Goal: Task Accomplishment & Management: Use online tool/utility

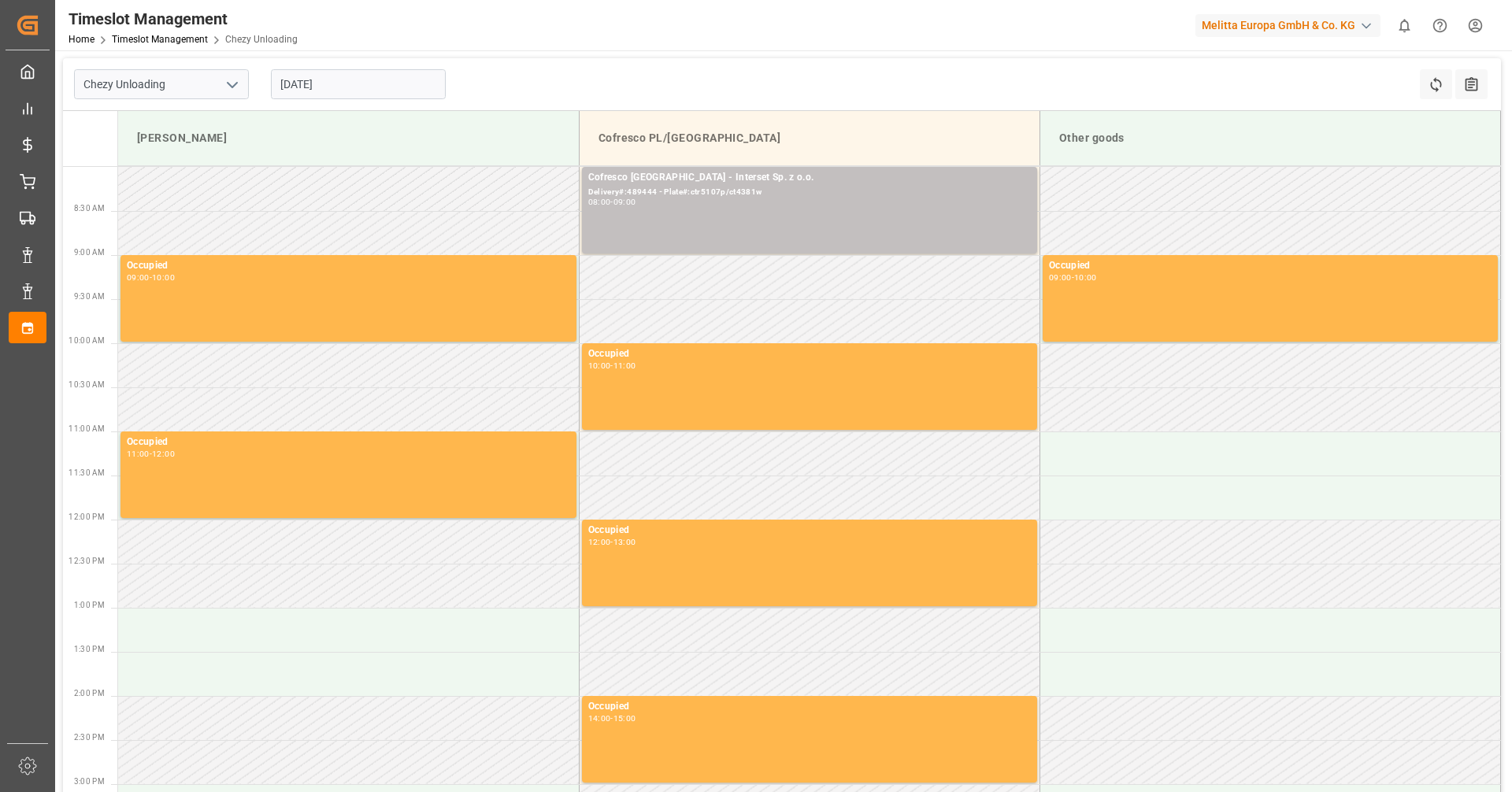
click at [332, 82] on input "[DATE]" at bounding box center [358, 85] width 175 height 30
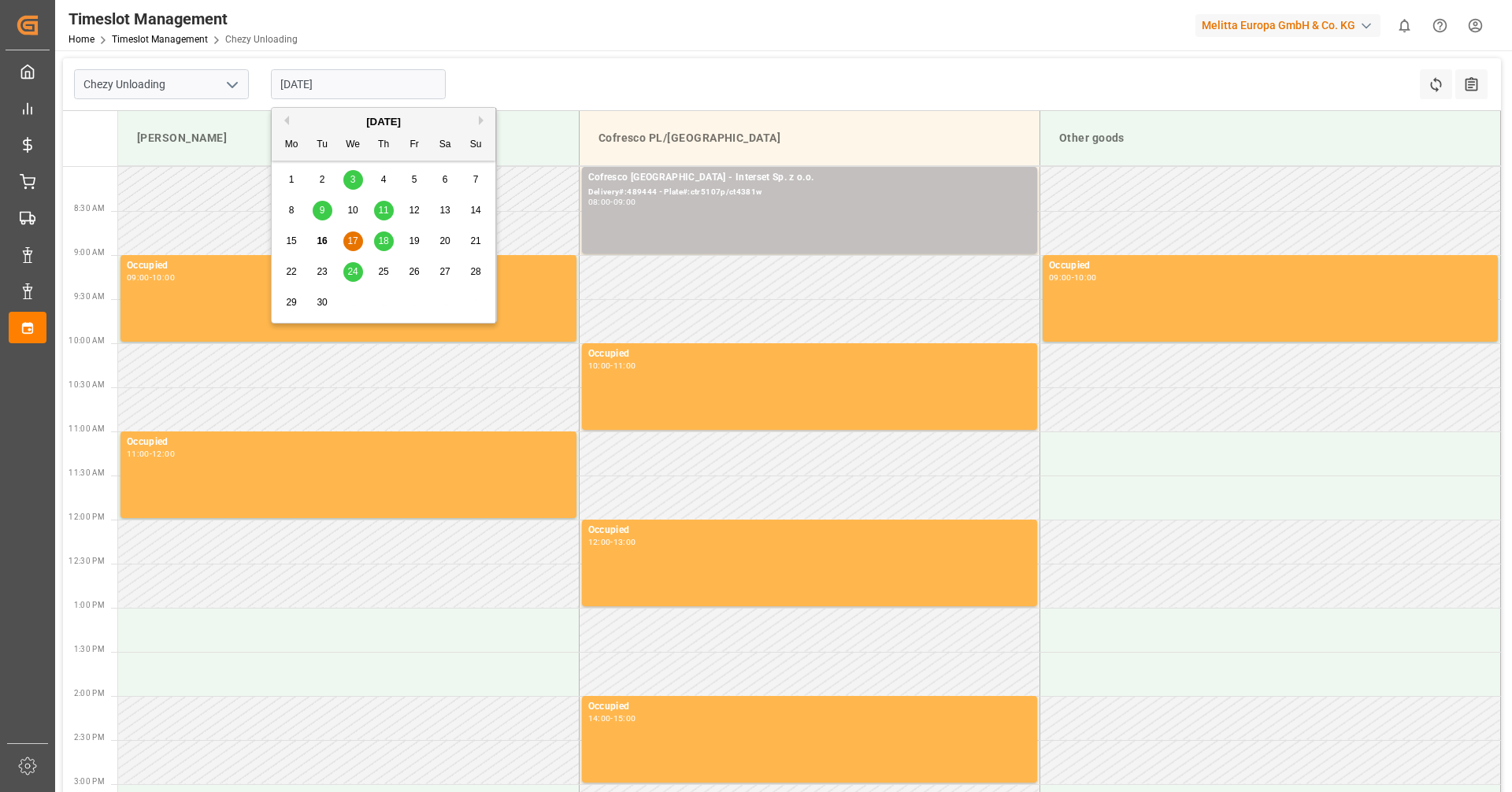
click at [379, 243] on span "18" at bounding box center [382, 241] width 10 height 11
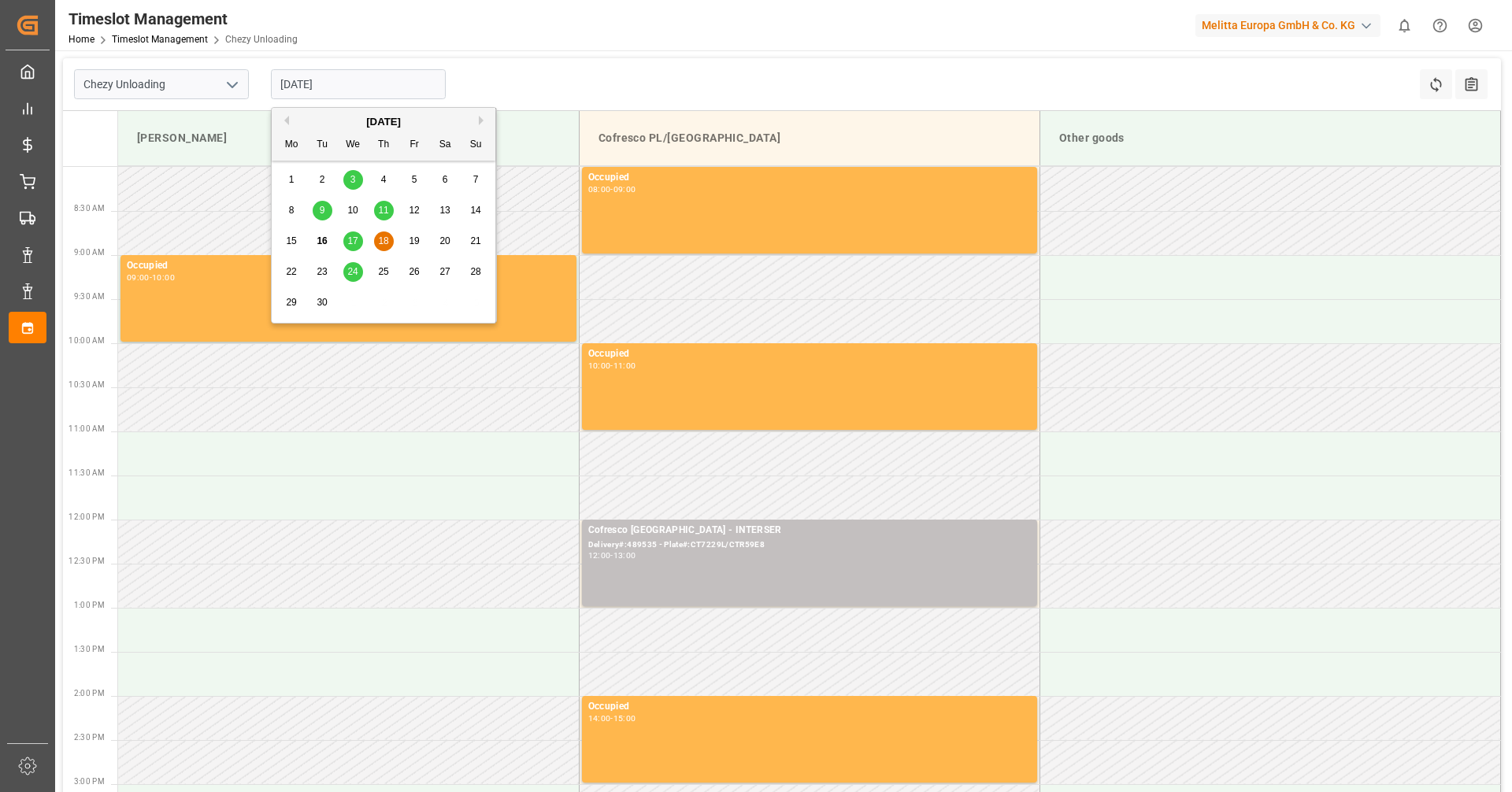
click at [339, 85] on input "18-09-2025" at bounding box center [358, 85] width 175 height 30
click at [354, 237] on span "17" at bounding box center [352, 241] width 10 height 11
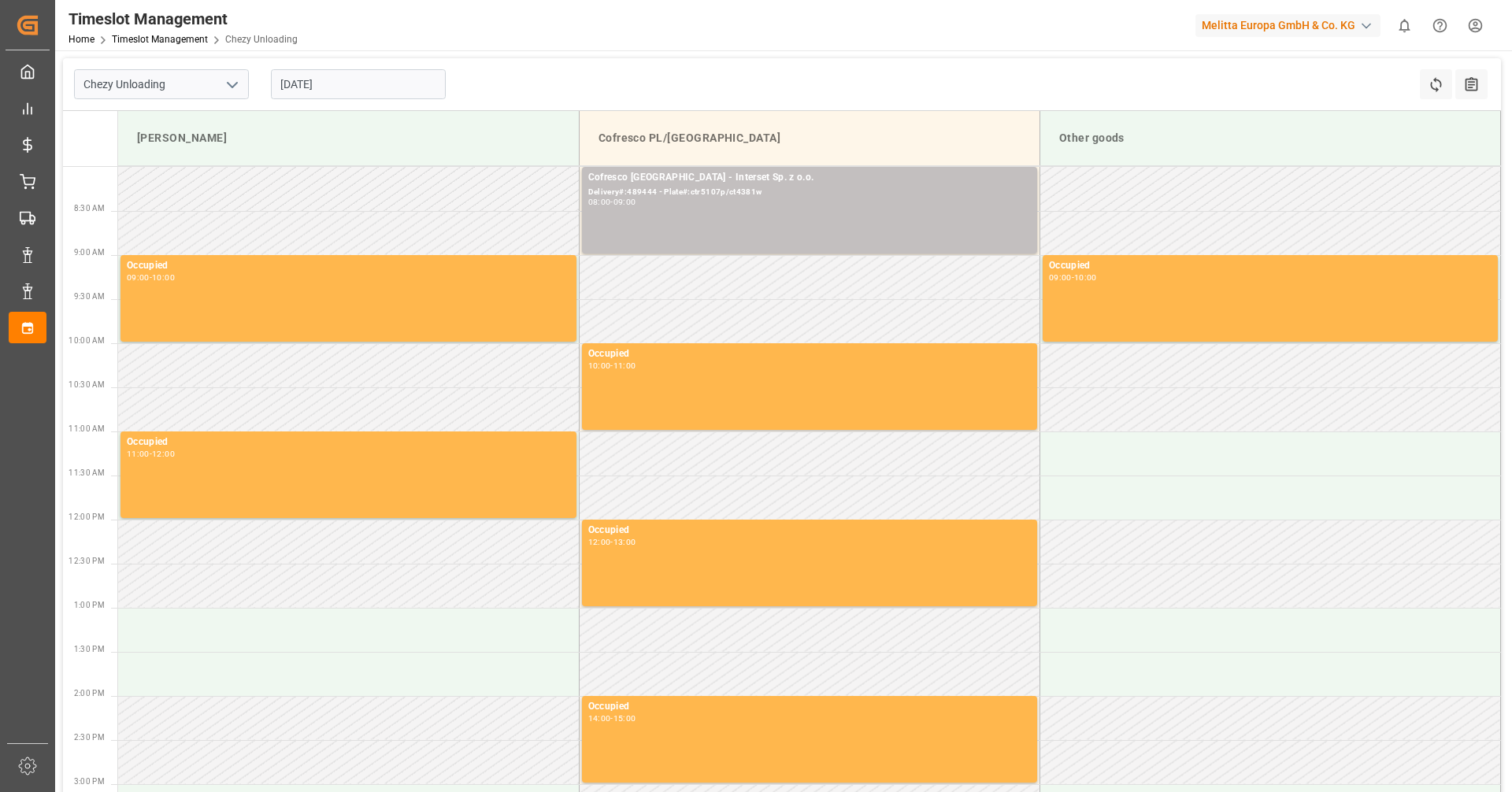
click at [329, 84] on input "[DATE]" at bounding box center [358, 85] width 175 height 30
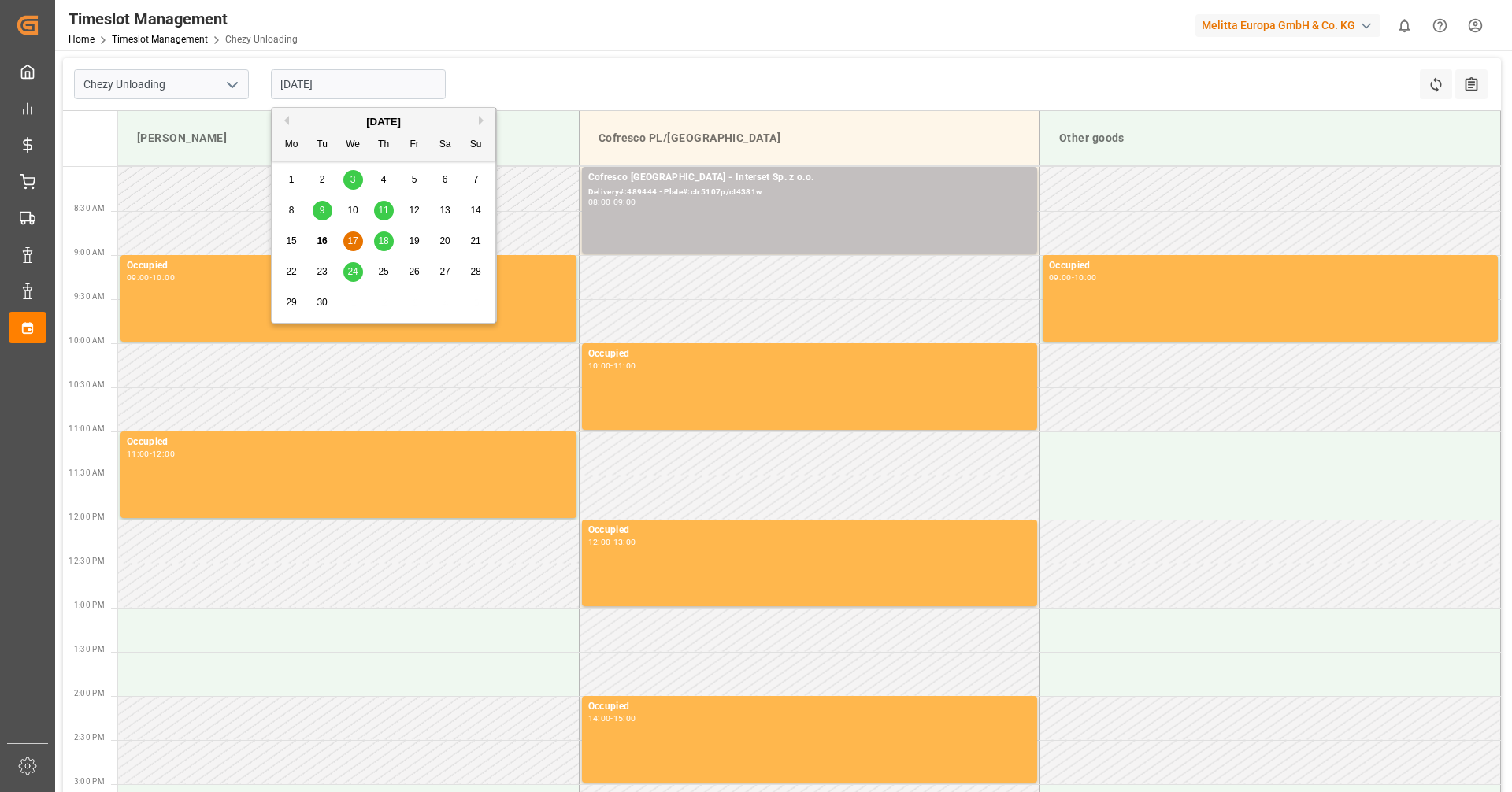
click at [410, 233] on div "19" at bounding box center [414, 241] width 20 height 19
type input "19-09-2025"
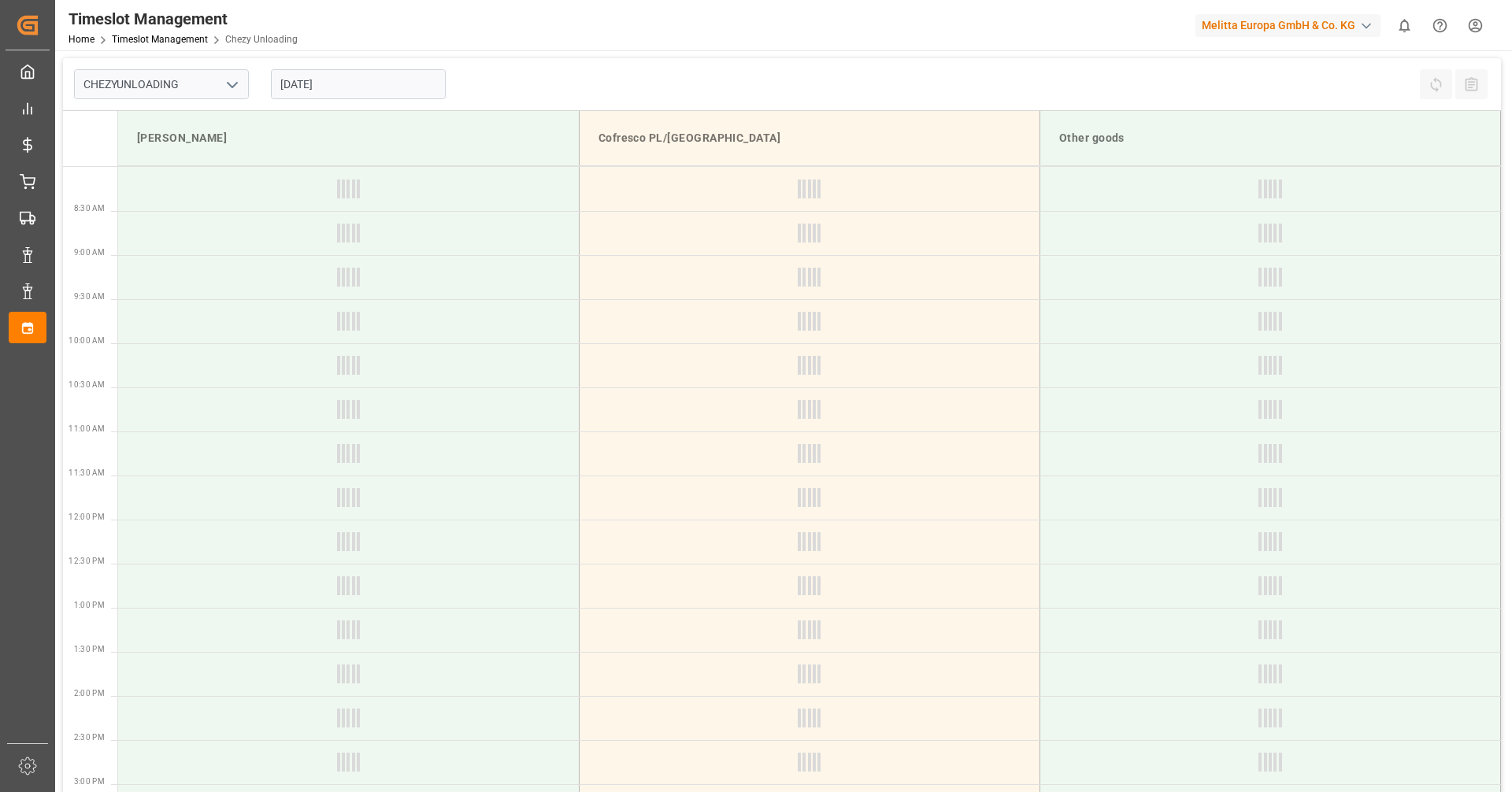
type input "Chezy Unloading"
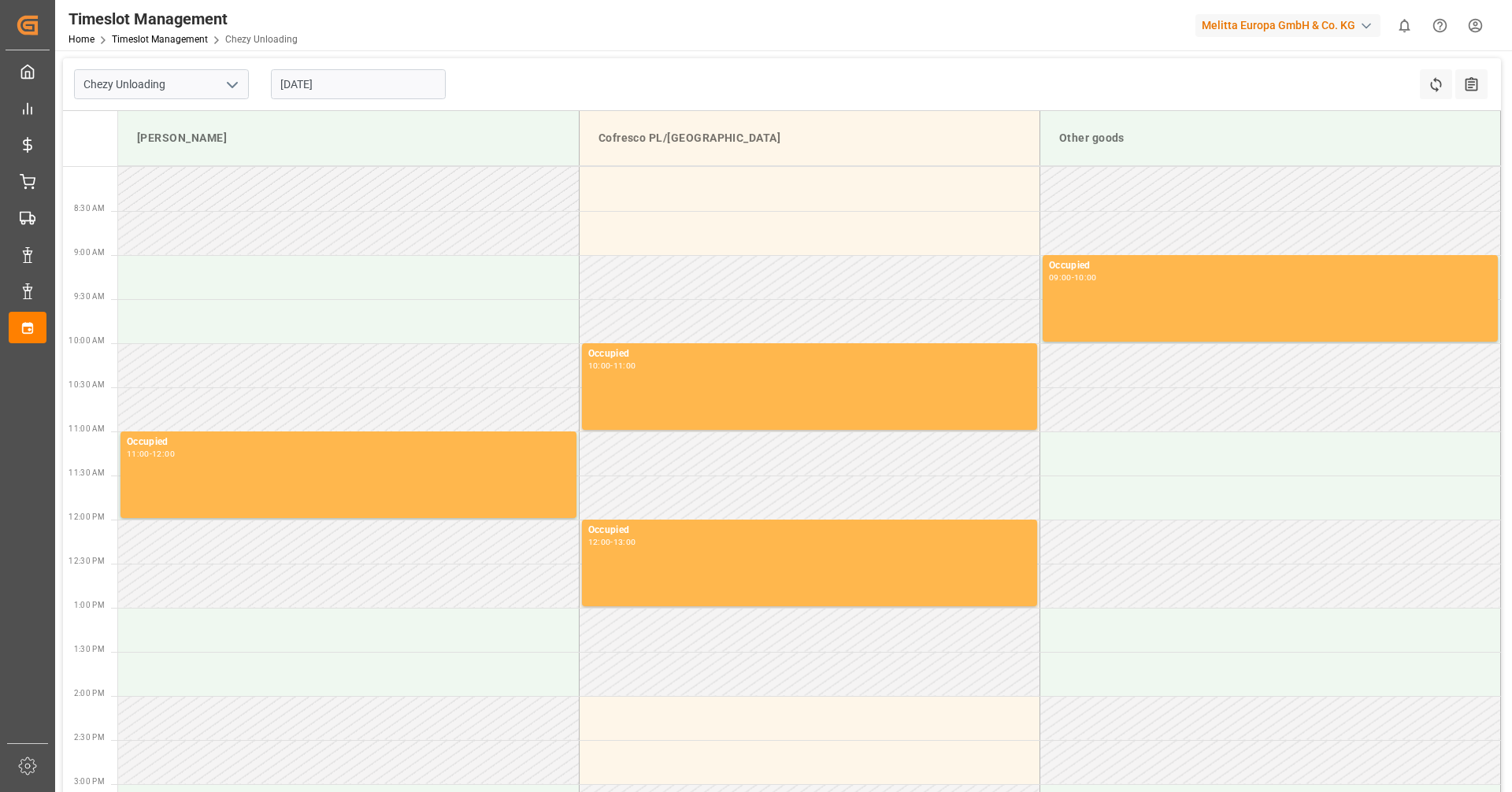
click at [327, 72] on input "[DATE]" at bounding box center [358, 85] width 175 height 30
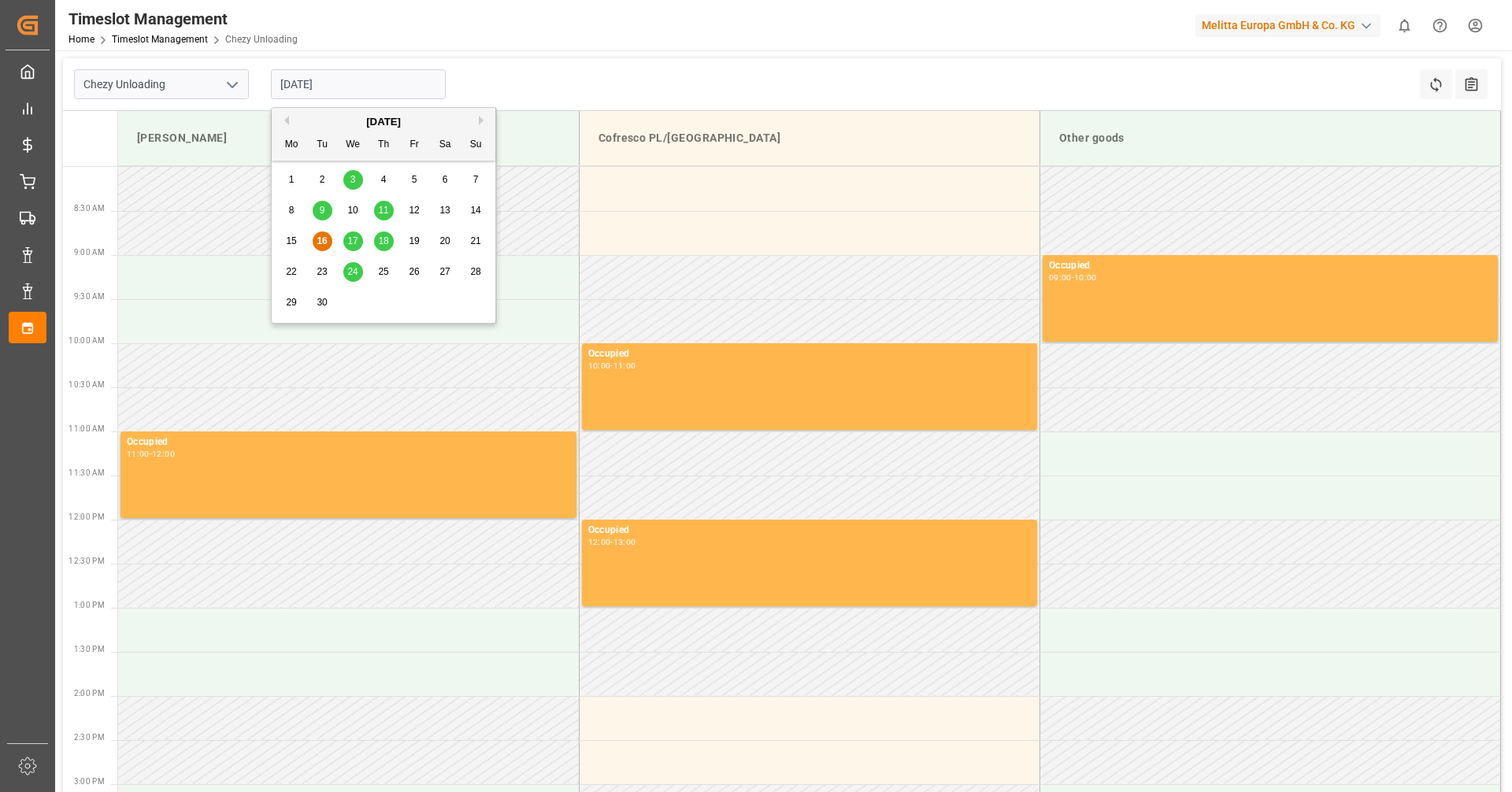
click at [358, 242] on span "17" at bounding box center [352, 241] width 10 height 11
type input "[DATE]"
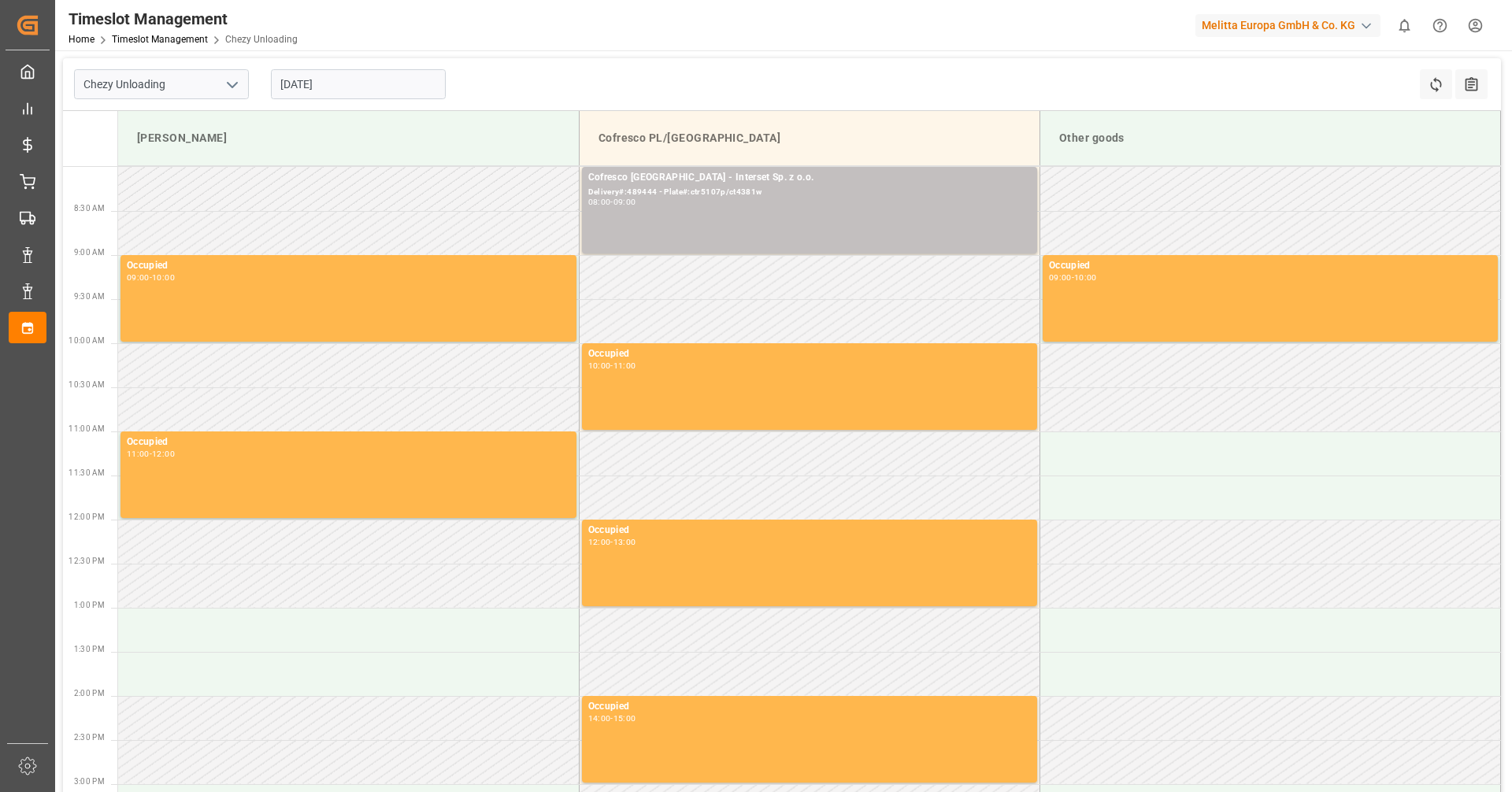
click at [314, 71] on input "[DATE]" at bounding box center [358, 85] width 175 height 30
